Goal: Task Accomplishment & Management: Manage account settings

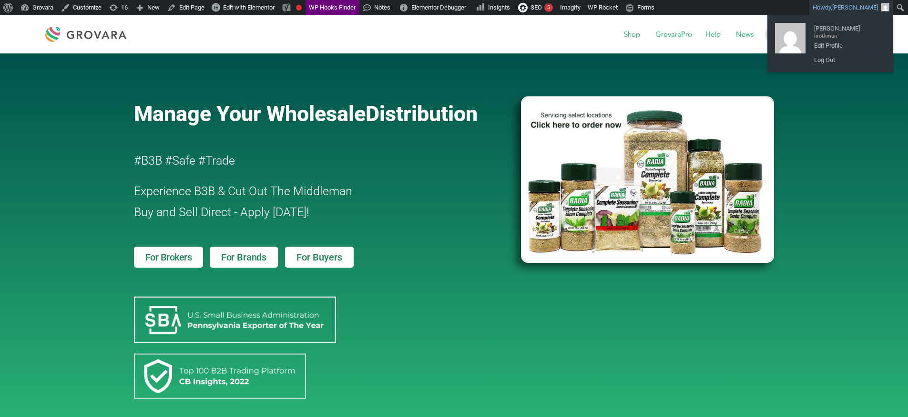
click at [877, 4] on span "[PERSON_NAME]" at bounding box center [856, 7] width 46 height 7
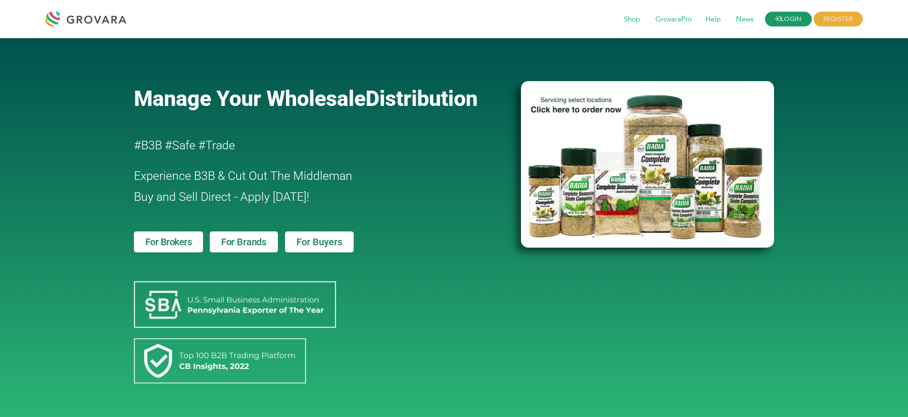
click at [780, 18] on link "LOGIN" at bounding box center [788, 19] width 47 height 15
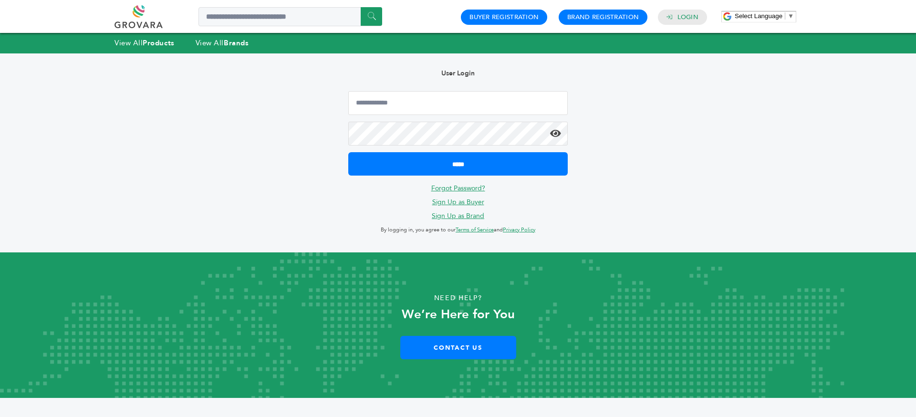
drag, startPoint x: 466, startPoint y: 87, endPoint x: 467, endPoint y: 118, distance: 30.5
click at [466, 87] on div "User Login ***** Forgot Password? Sign Up as Buyer Sign Up as Brand By logging …" at bounding box center [458, 152] width 248 height 199
click at [455, 111] on input "Email Address" at bounding box center [457, 103] width 219 height 24
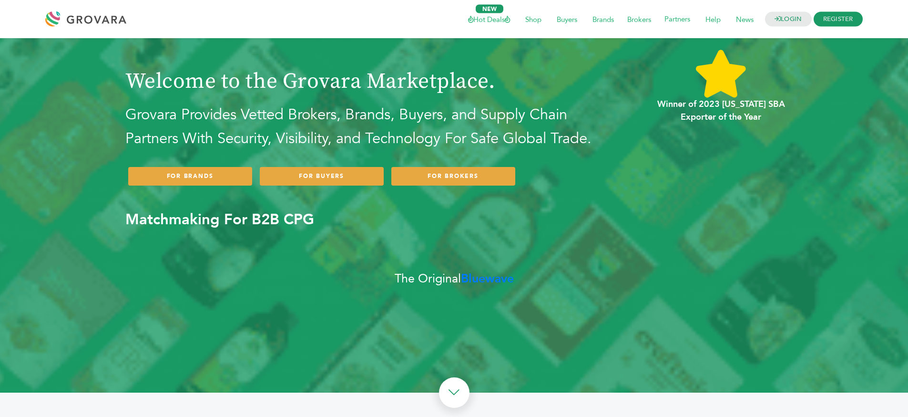
click at [807, 12] on li "LOGIN" at bounding box center [789, 19] width 48 height 15
click at [798, 22] on link "LOGIN" at bounding box center [788, 19] width 47 height 15
